Goal: Register for event/course: Sign up to attend an event or enroll in a course

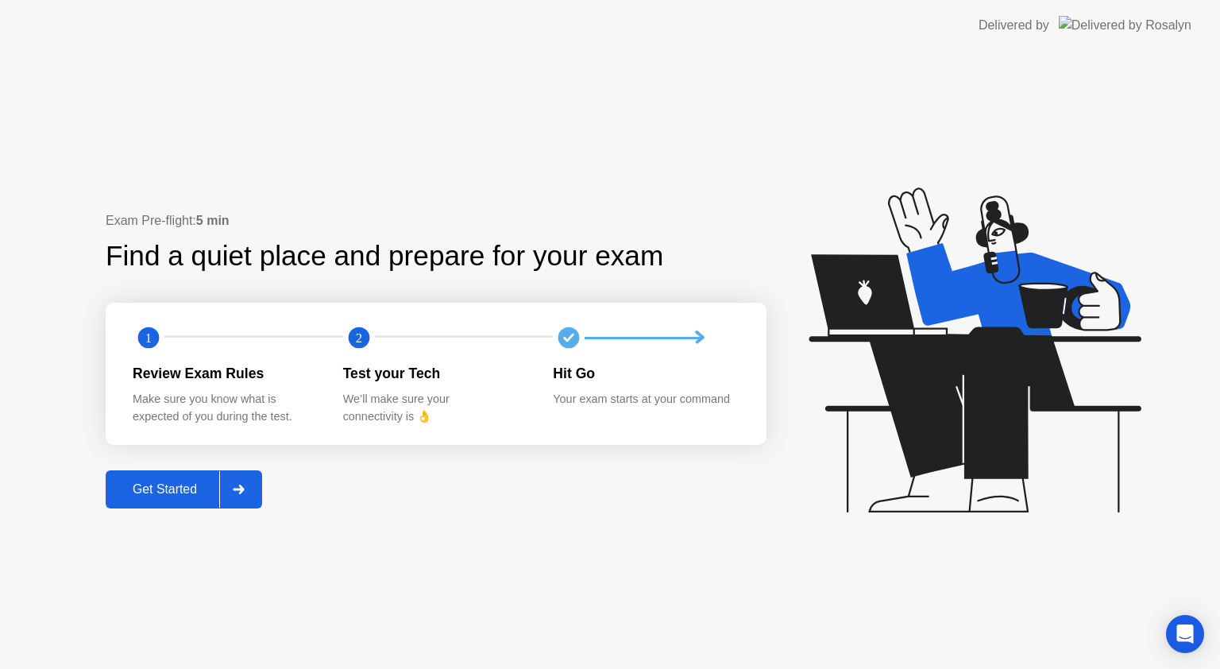
click at [188, 497] on div "Get Started" at bounding box center [164, 489] width 109 height 14
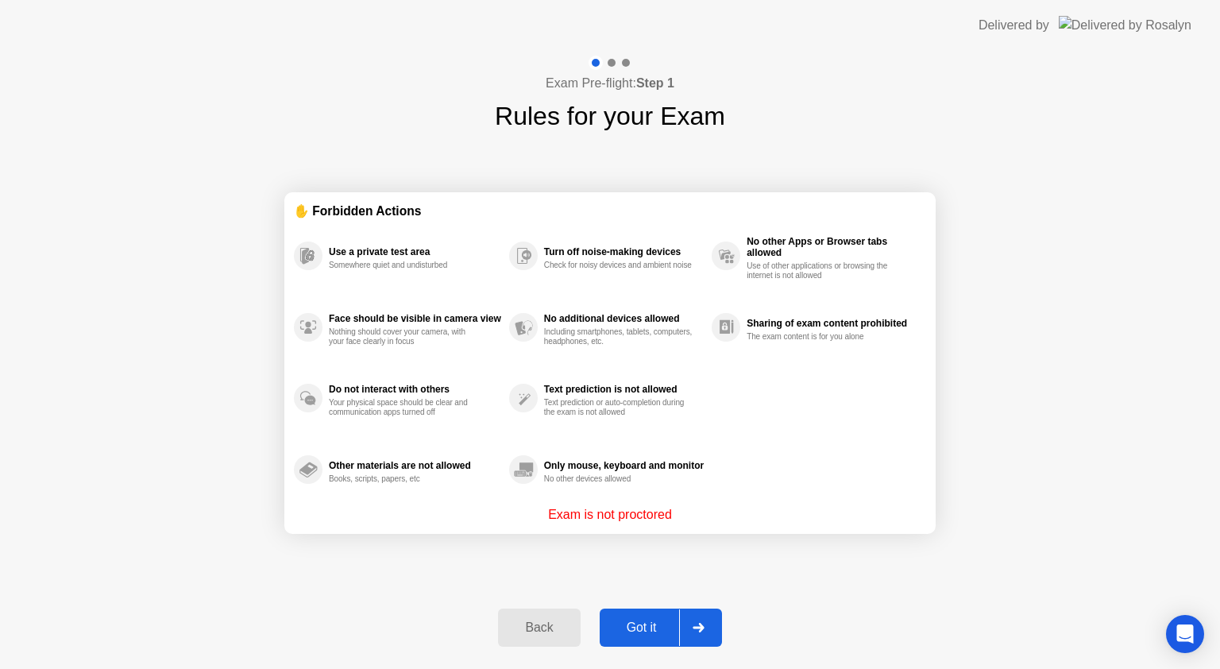
click at [648, 626] on div "Got it" at bounding box center [642, 627] width 75 height 14
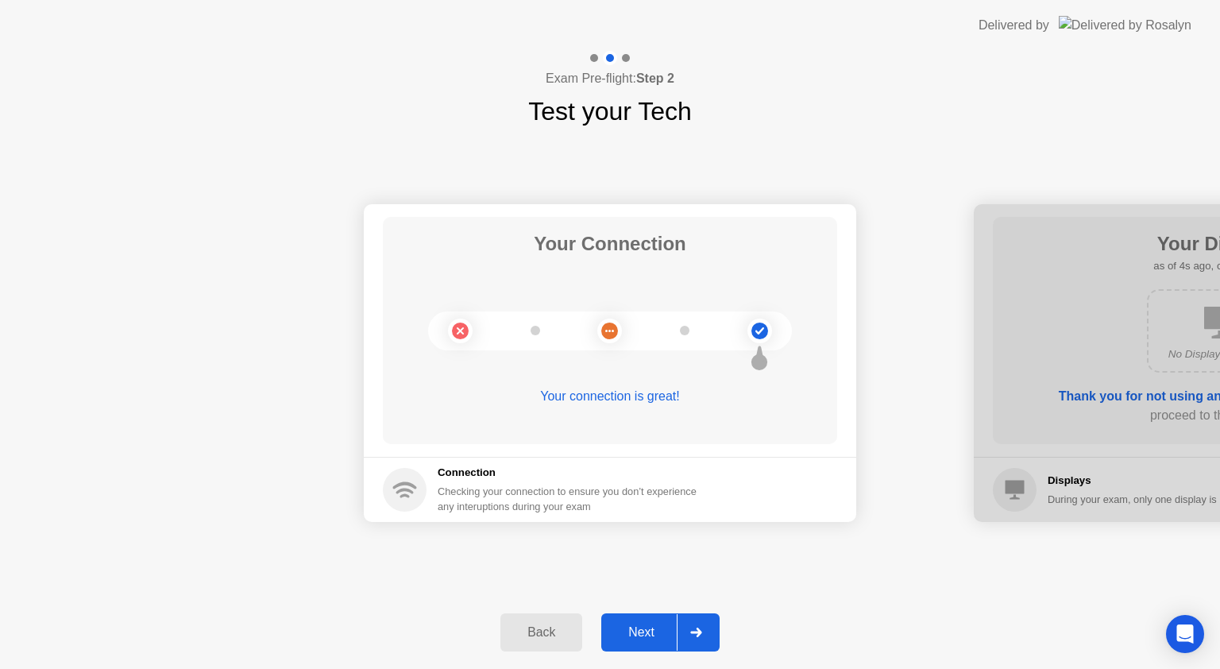
click at [640, 632] on div "Next" at bounding box center [641, 632] width 71 height 14
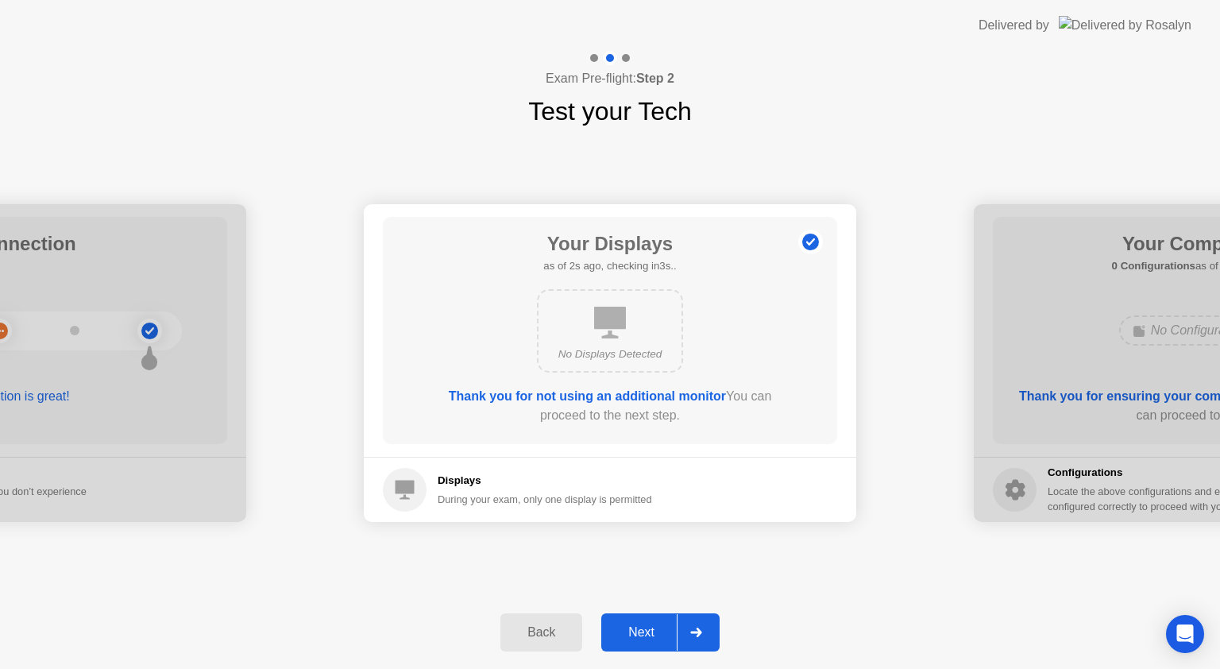
click at [640, 630] on div "Next" at bounding box center [641, 632] width 71 height 14
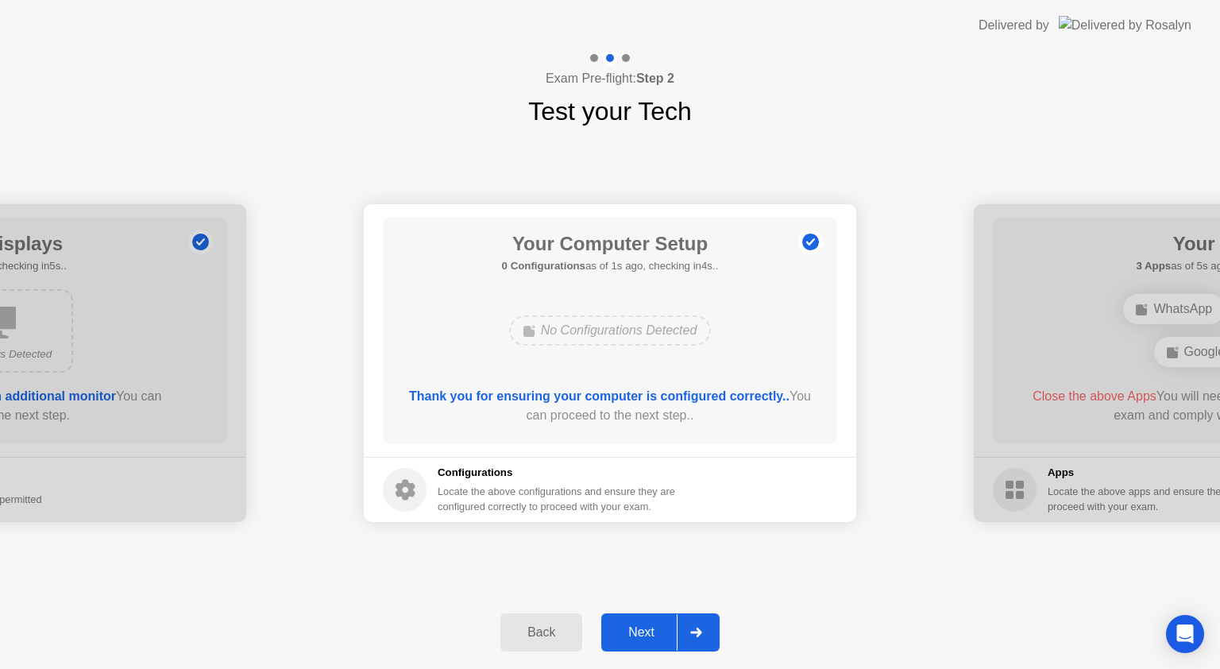
click at [640, 630] on div "Next" at bounding box center [641, 632] width 71 height 14
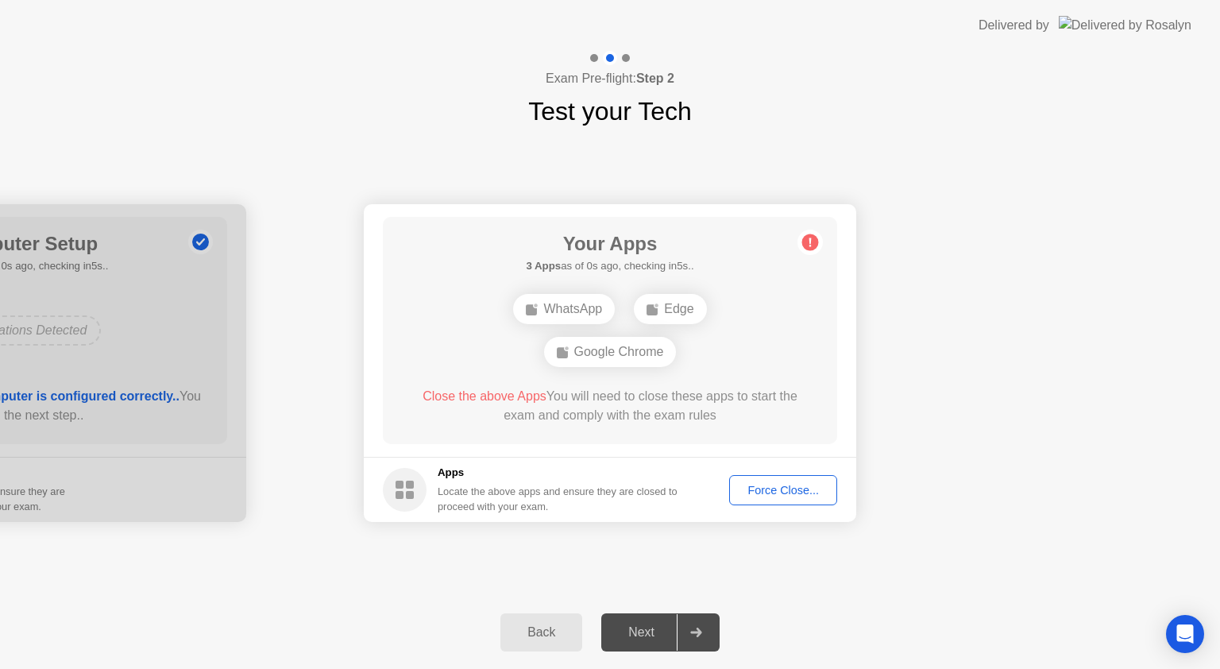
click at [800, 485] on div "Force Close..." at bounding box center [783, 490] width 97 height 13
click at [763, 475] on button "Force Close..." at bounding box center [783, 490] width 108 height 30
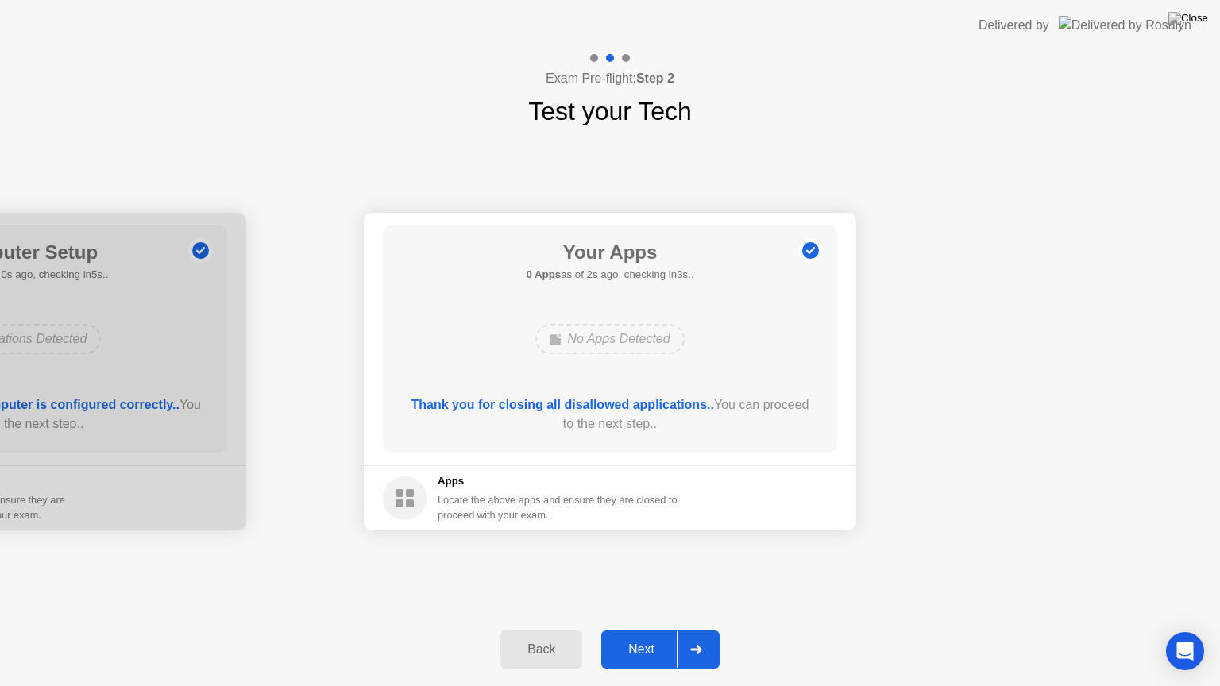
click at [654, 652] on div "Next" at bounding box center [641, 650] width 71 height 14
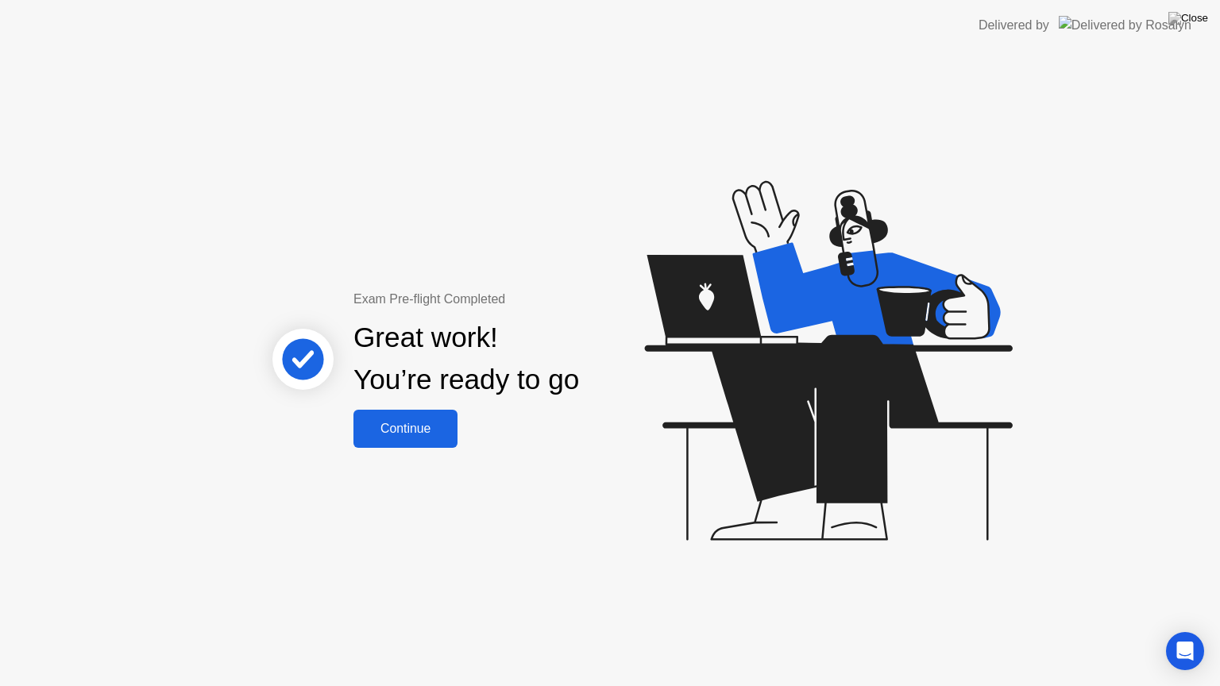
click at [419, 439] on button "Continue" at bounding box center [406, 429] width 104 height 38
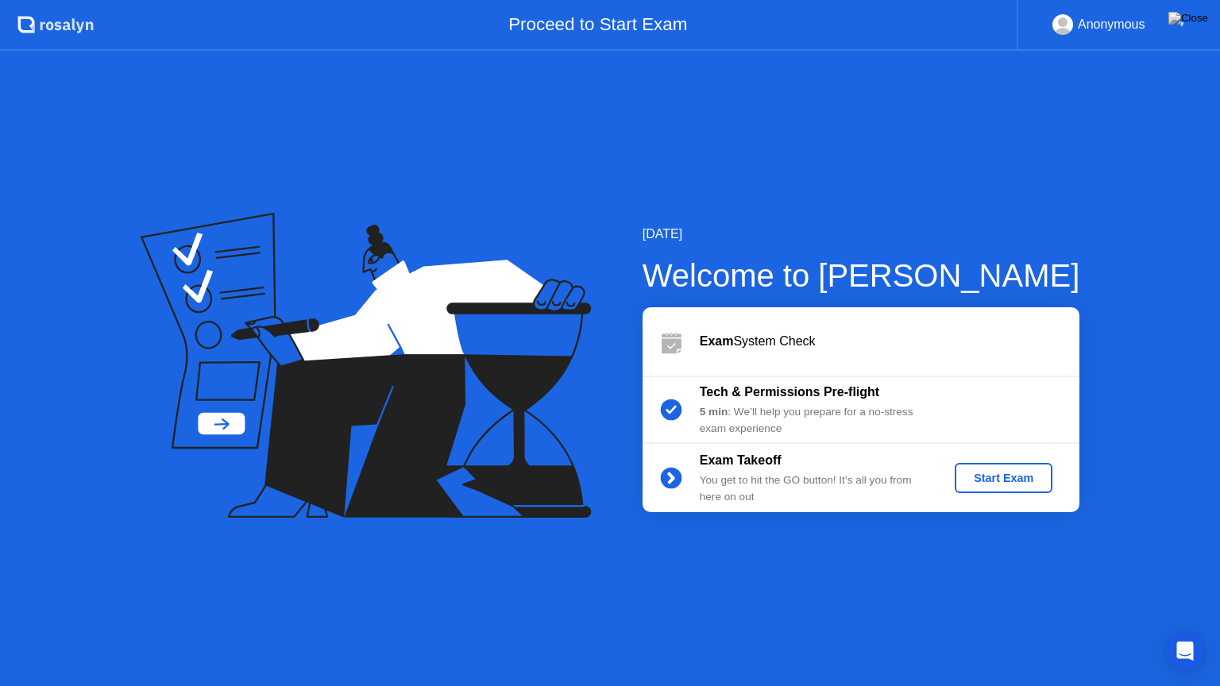
click at [1009, 472] on div "Start Exam" at bounding box center [1003, 478] width 85 height 13
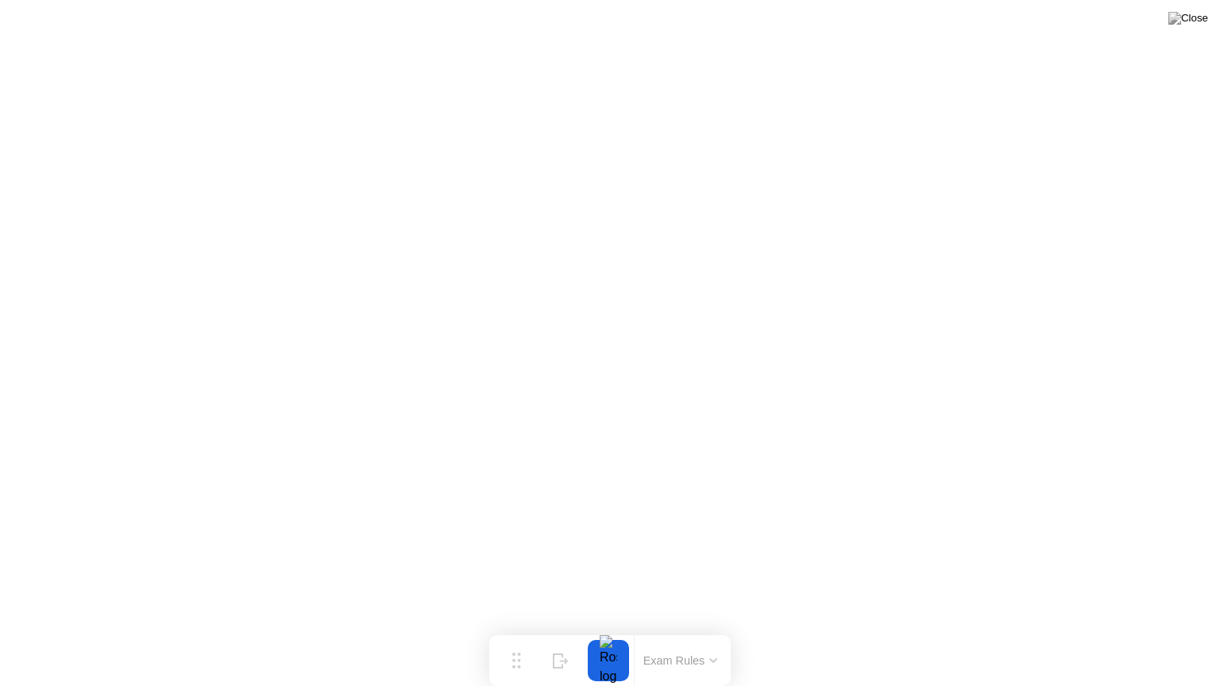
click at [702, 656] on button "Exam Rules" at bounding box center [681, 661] width 84 height 14
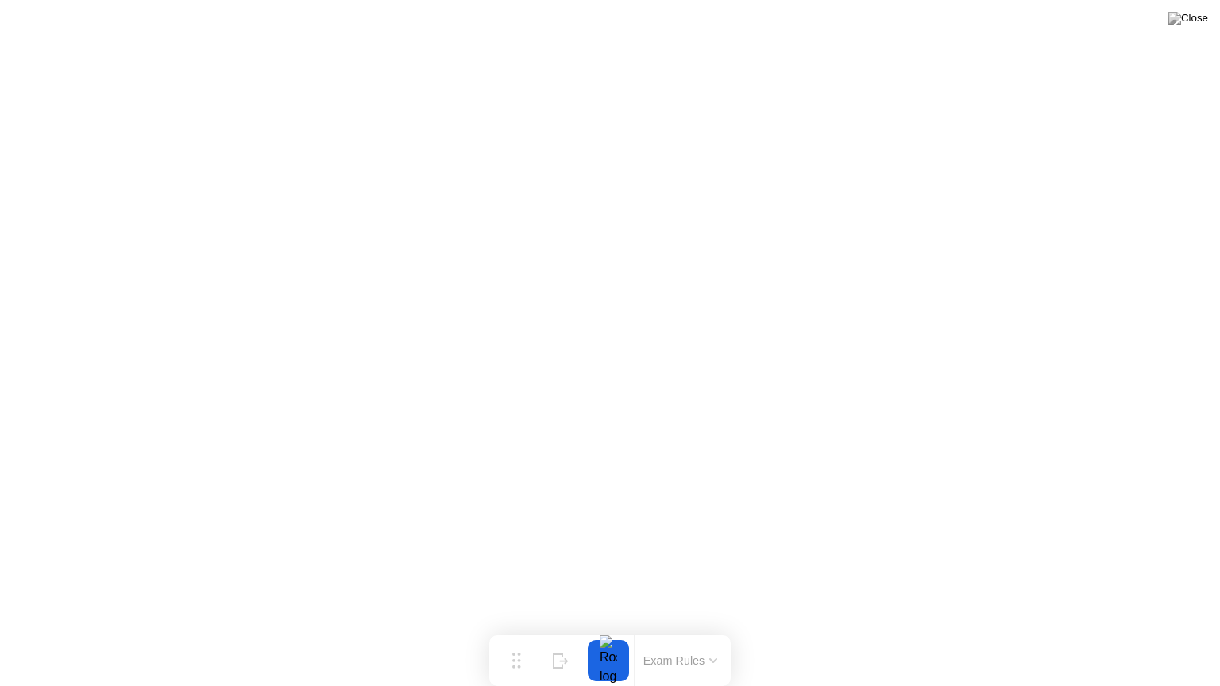
click at [710, 664] on button "Exam Rules" at bounding box center [681, 661] width 84 height 14
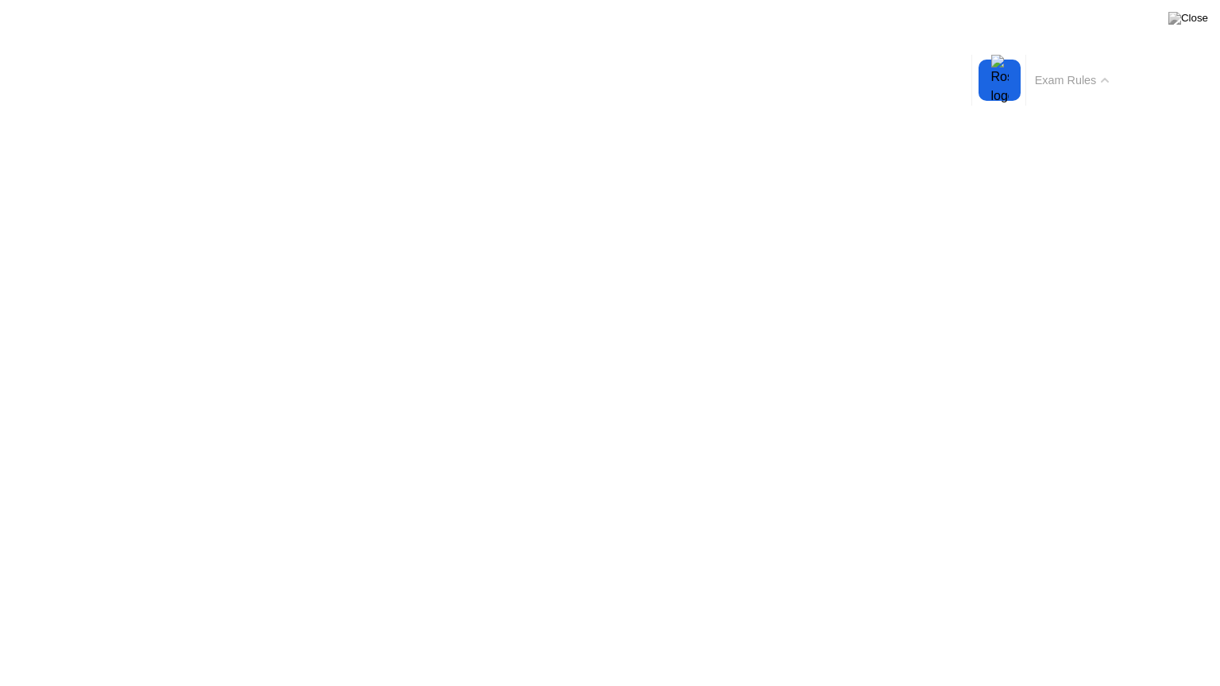
click at [705, 663] on button "Exam Rules" at bounding box center [681, 661] width 84 height 14
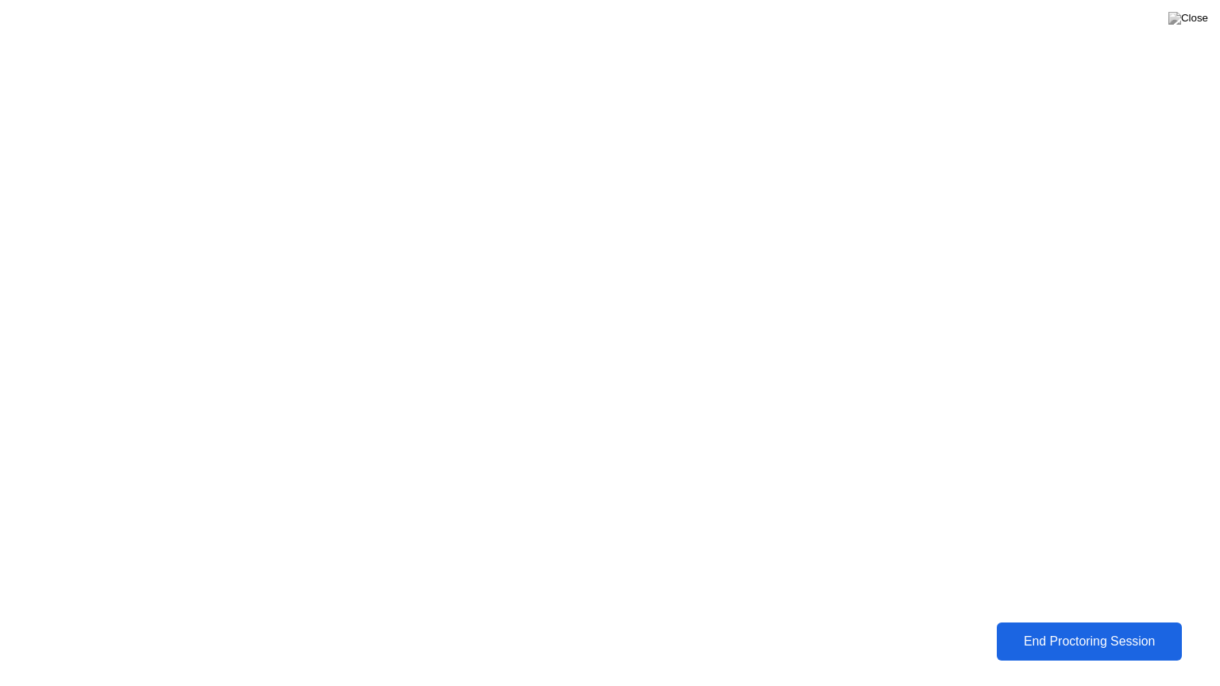
click at [1087, 647] on div "End Proctoring Session" at bounding box center [1090, 642] width 176 height 14
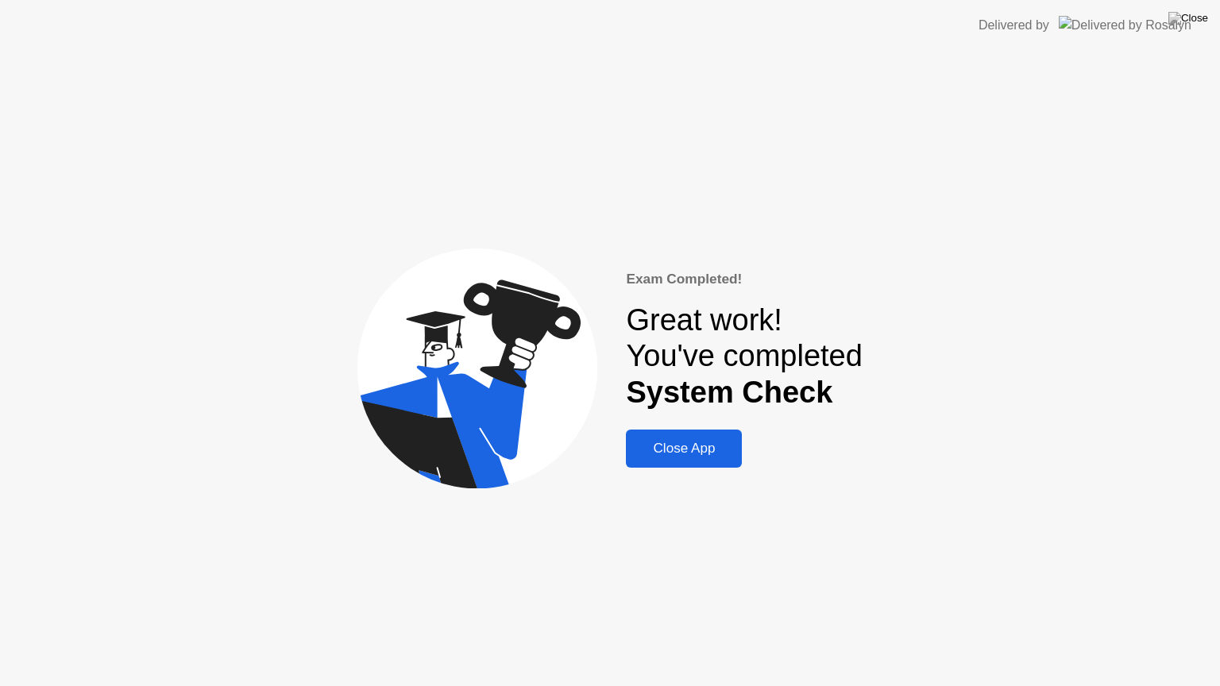
click at [701, 450] on div "Close App" at bounding box center [684, 449] width 106 height 16
